Goal: Task Accomplishment & Management: Complete application form

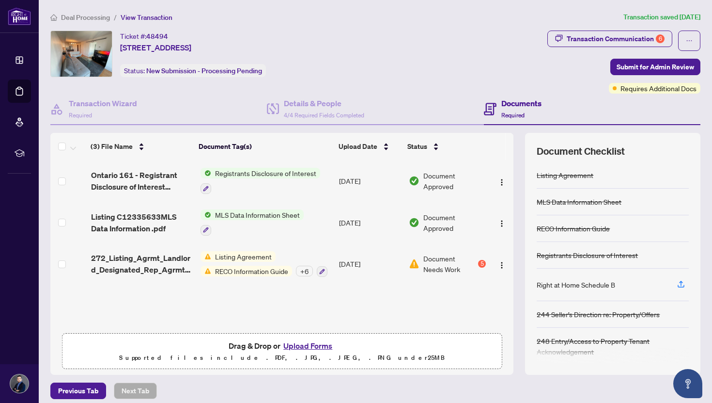
scroll to position [7, 0]
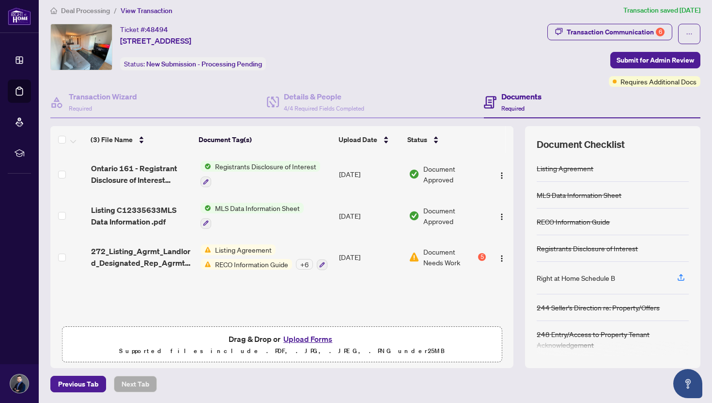
click at [226, 255] on div "Listing Agreement RECO Information Guide + 6" at bounding box center [264, 257] width 127 height 26
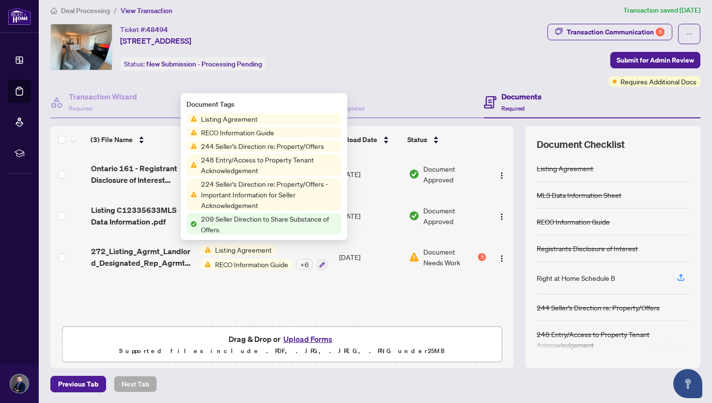
click at [241, 119] on span "Listing Agreement" at bounding box center [229, 118] width 64 height 11
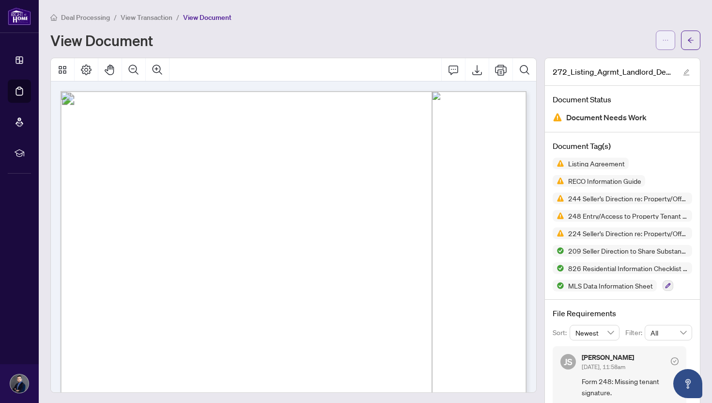
click at [662, 46] on span "button" at bounding box center [665, 40] width 7 height 16
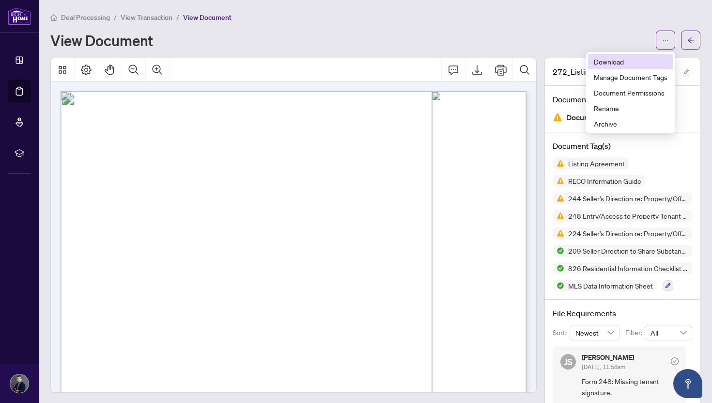
click at [619, 64] on span "Download" at bounding box center [631, 61] width 74 height 11
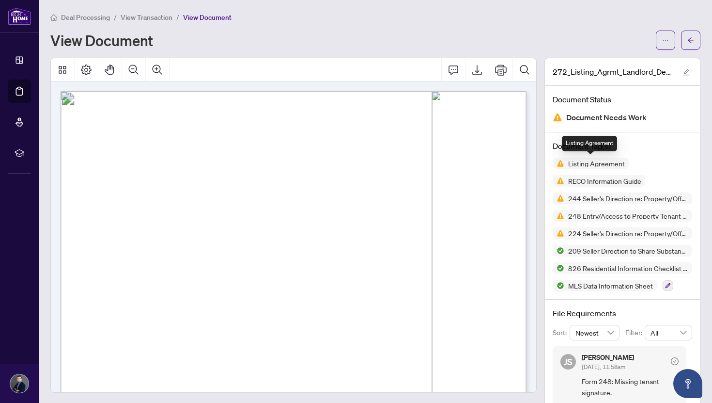
click at [579, 166] on span "Listing Agreement" at bounding box center [596, 163] width 64 height 7
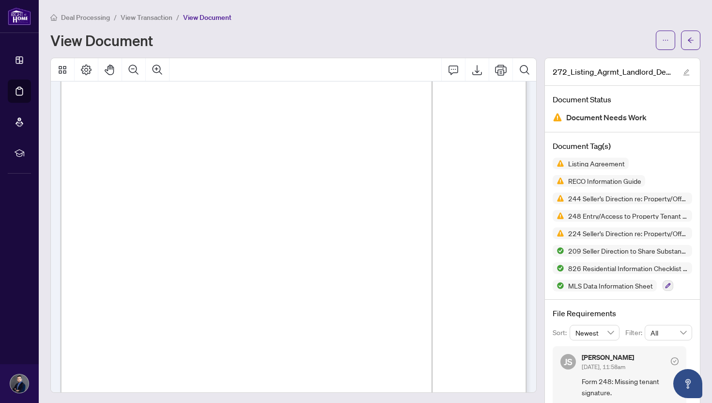
scroll to position [844, 0]
click at [689, 40] on icon "arrow-left" at bounding box center [691, 39] width 6 height 5
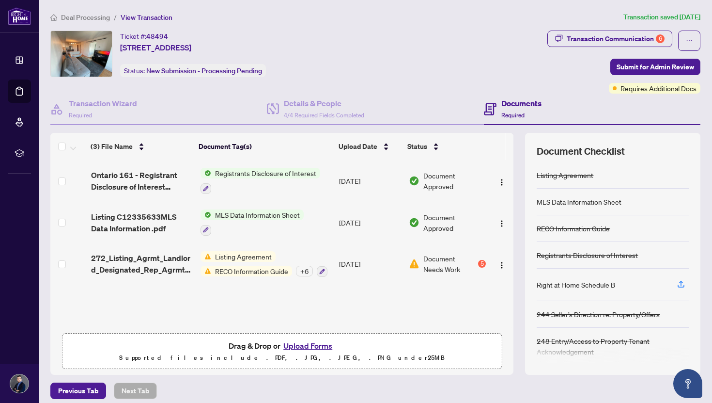
scroll to position [7, 0]
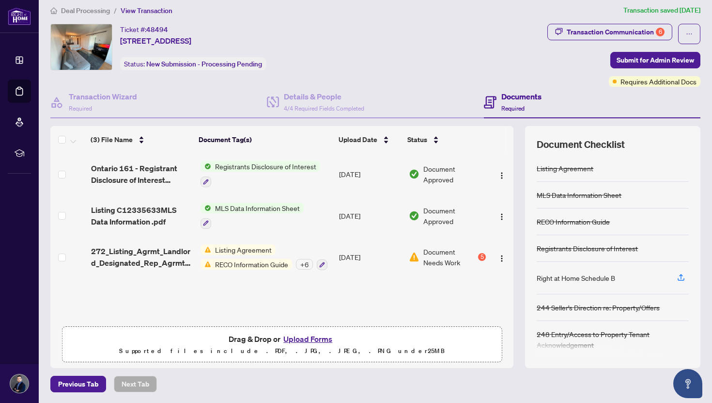
click at [320, 337] on button "Upload Forms" at bounding box center [308, 338] width 55 height 13
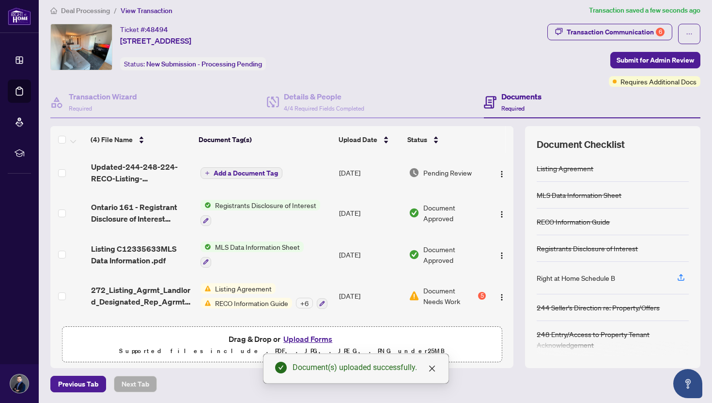
click at [262, 175] on span "Add a Document Tag" at bounding box center [246, 173] width 64 height 7
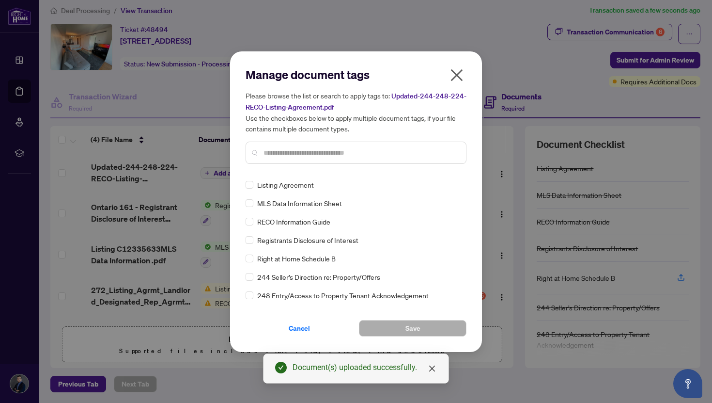
click at [289, 156] on input "text" at bounding box center [361, 152] width 195 height 11
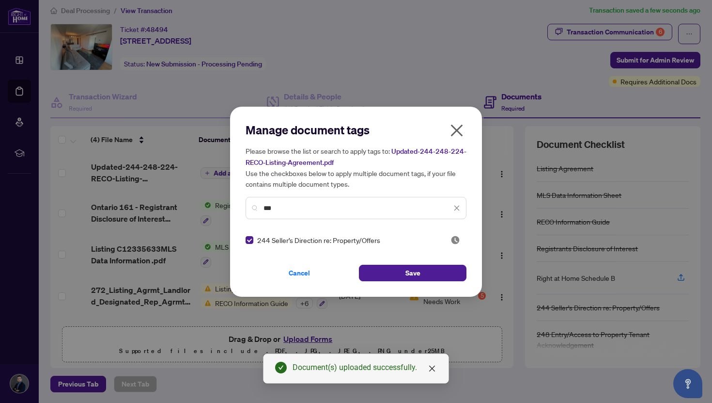
click at [309, 212] on input "***" at bounding box center [358, 208] width 188 height 11
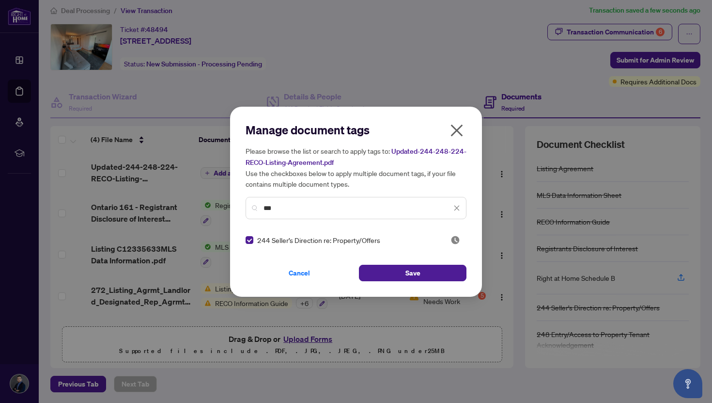
click at [309, 212] on input "***" at bounding box center [358, 208] width 188 height 11
click at [292, 210] on input "***" at bounding box center [358, 208] width 188 height 11
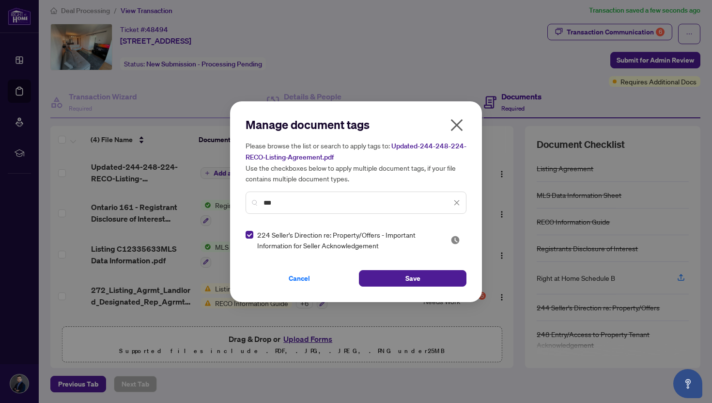
click at [324, 198] on input "***" at bounding box center [358, 202] width 188 height 11
type input "*"
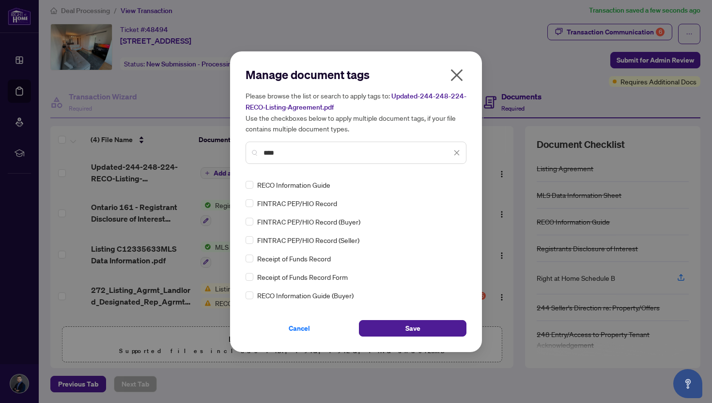
click at [253, 187] on div "RECO Information Guide" at bounding box center [353, 184] width 215 height 11
click at [313, 152] on input "****" at bounding box center [358, 152] width 188 height 11
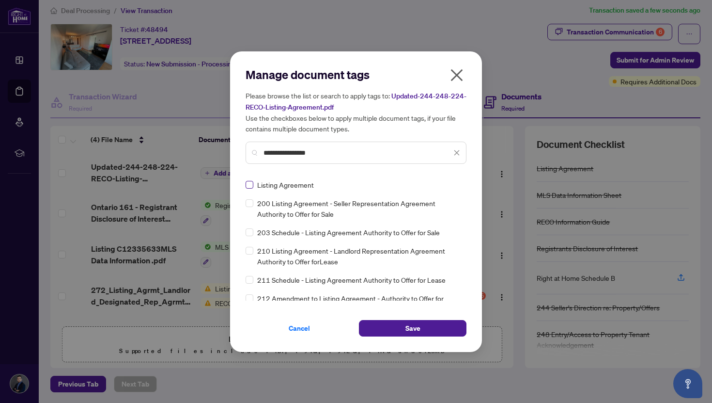
type input "**********"
click at [435, 327] on button "Save" at bounding box center [413, 328] width 108 height 16
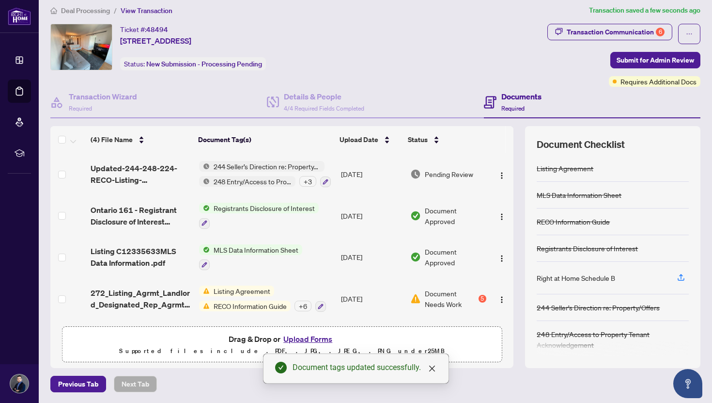
scroll to position [0, 0]
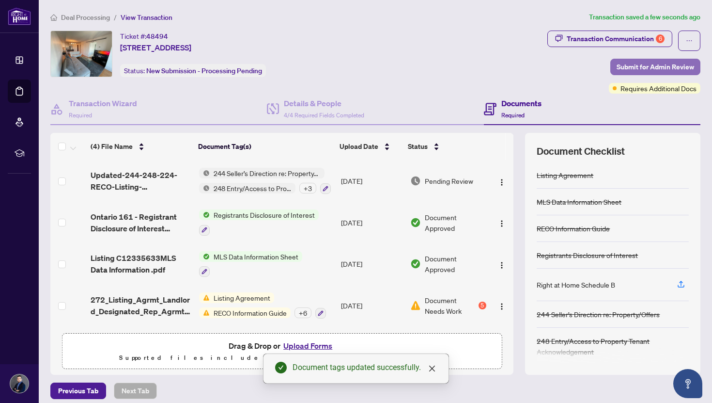
click at [698, 66] on button "Submit for Admin Review" at bounding box center [655, 67] width 90 height 16
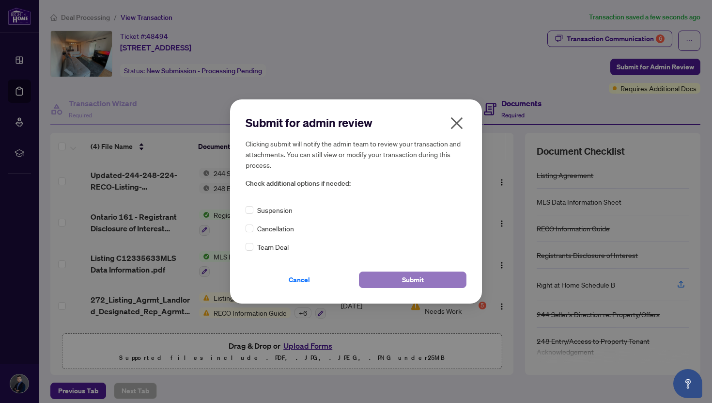
click at [419, 279] on span "Submit" at bounding box center [413, 280] width 22 height 16
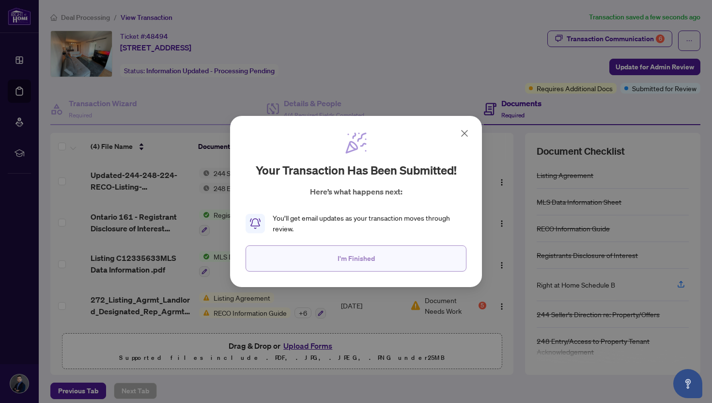
click at [373, 262] on span "I'm Finished" at bounding box center [356, 258] width 37 height 16
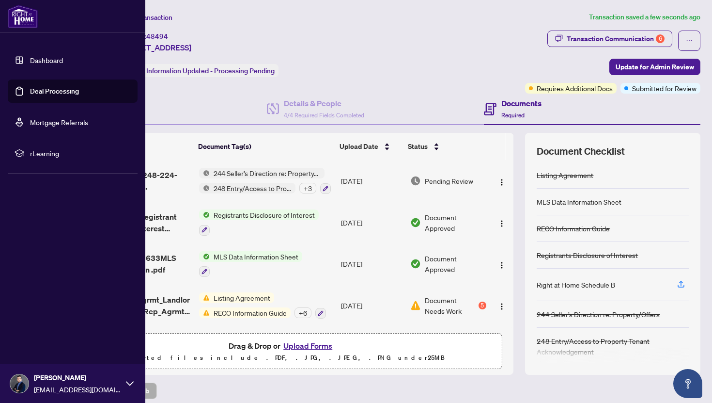
click at [47, 91] on link "Deal Processing" at bounding box center [54, 91] width 49 height 9
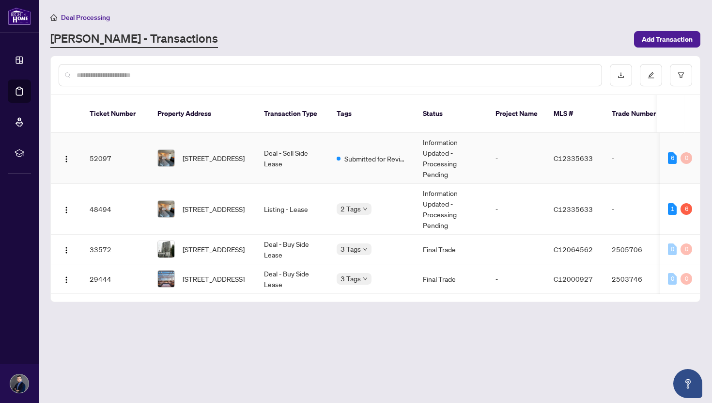
click at [500, 146] on td "-" at bounding box center [517, 158] width 58 height 51
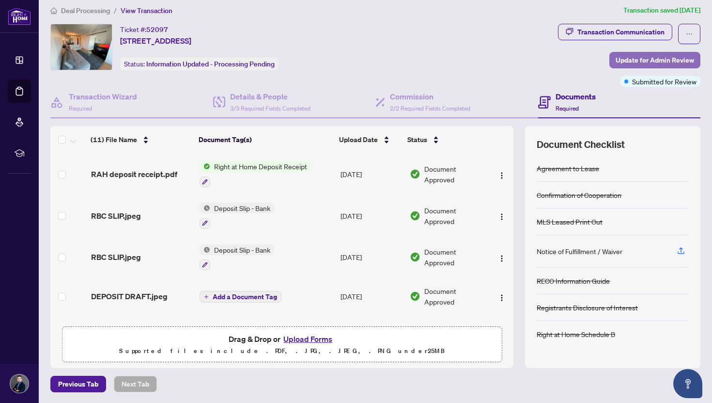
click at [671, 61] on span "Update for Admin Review" at bounding box center [655, 60] width 78 height 16
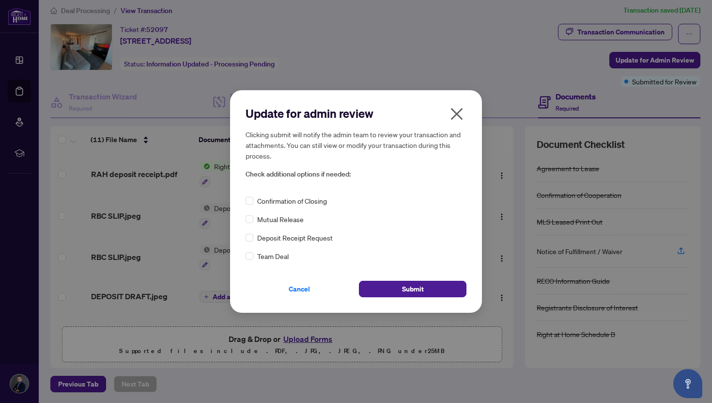
click at [461, 114] on icon "close" at bounding box center [457, 114] width 16 height 16
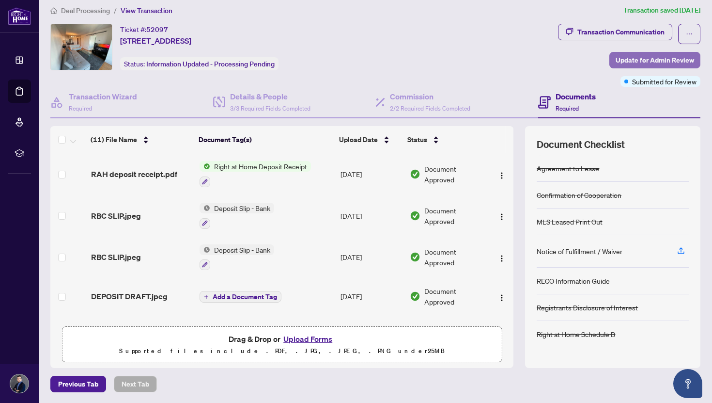
click at [654, 63] on span "Update for Admin Review" at bounding box center [655, 60] width 78 height 16
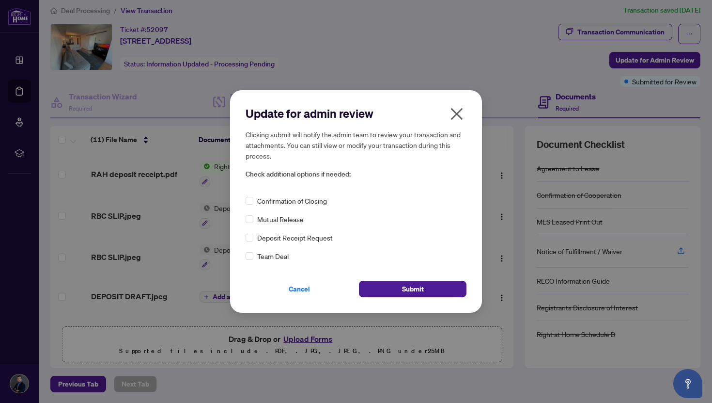
click at [314, 200] on span "Confirmation of Closing" at bounding box center [292, 200] width 70 height 11
click at [256, 206] on div "Confirmation of Closing" at bounding box center [356, 200] width 221 height 11
click at [428, 294] on button "Submit" at bounding box center [413, 289] width 108 height 16
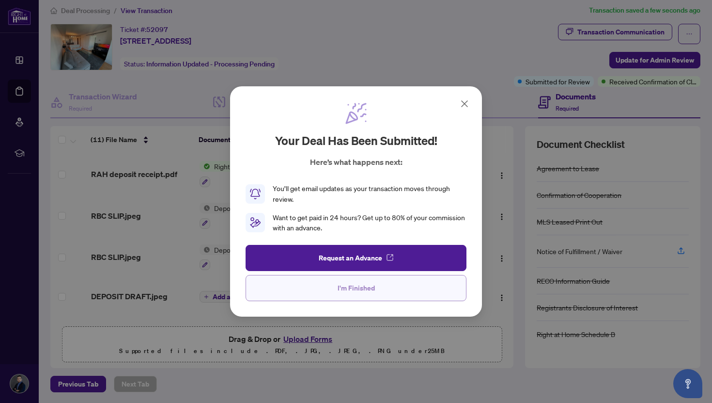
click at [361, 288] on span "I'm Finished" at bounding box center [356, 288] width 37 height 16
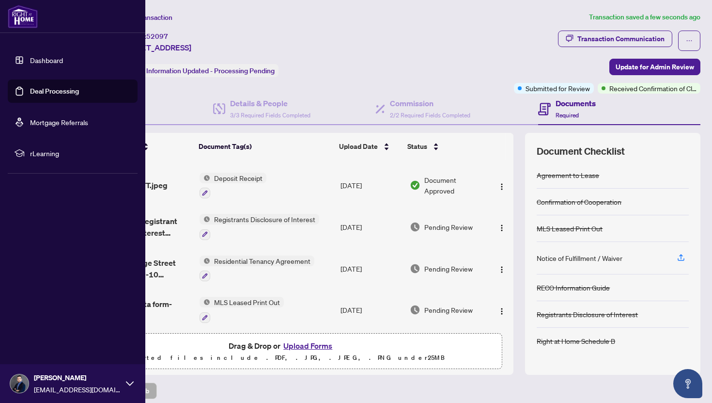
click at [51, 88] on link "Deal Processing" at bounding box center [54, 91] width 49 height 9
